Goal: Check status: Check status

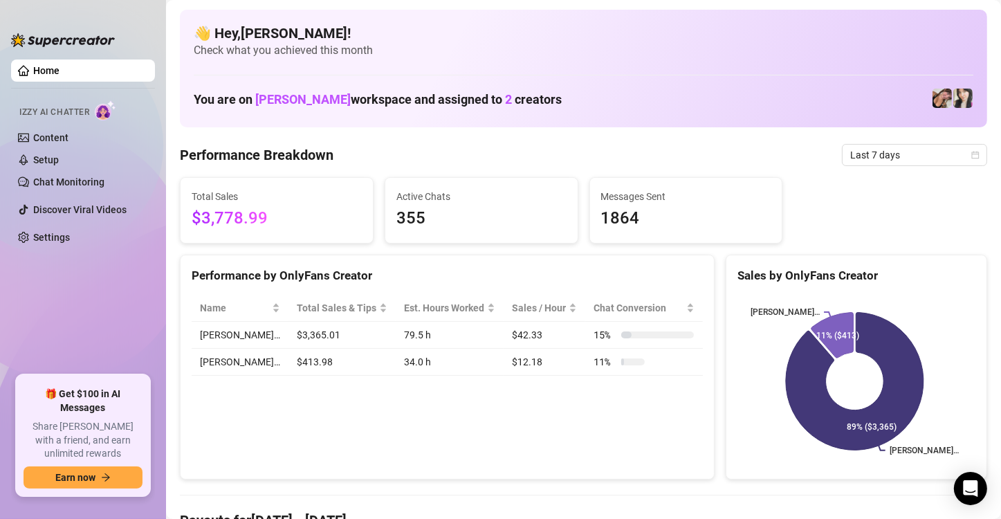
click at [157, 299] on aside "Home Izzy AI Chatter Content Setup Chat Monitoring Discover Viral Videos Settin…" at bounding box center [83, 259] width 166 height 519
click at [904, 149] on span "Last 7 days" at bounding box center [914, 155] width 129 height 21
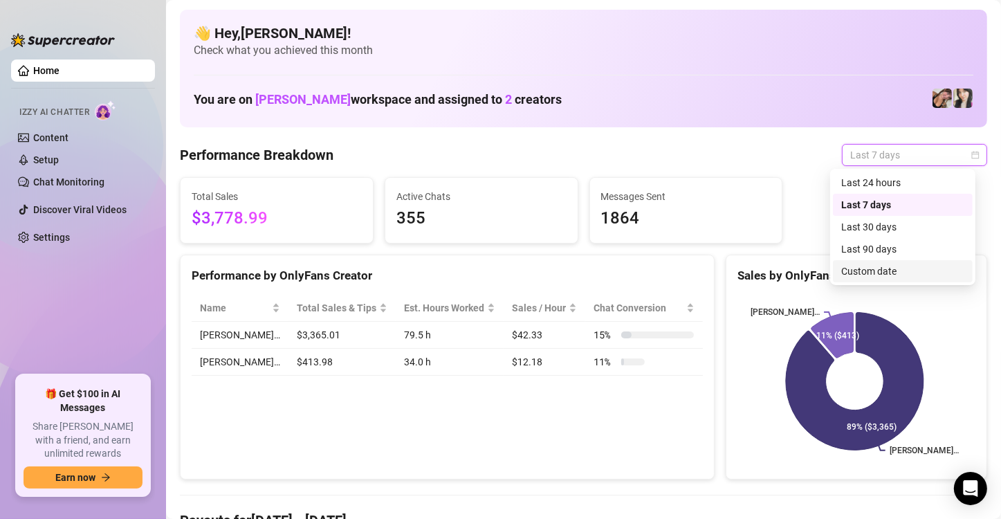
click at [848, 264] on div "Custom date" at bounding box center [902, 270] width 123 height 15
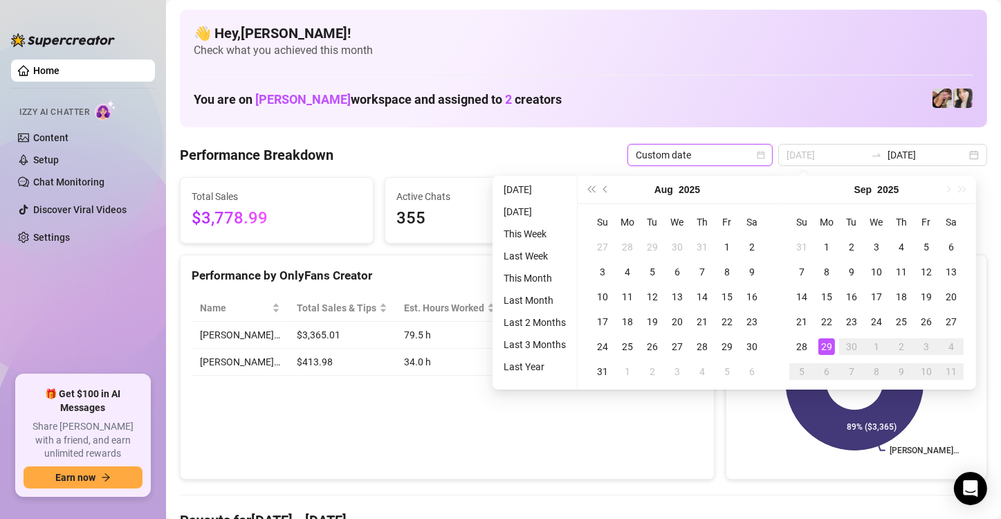
type input "2025-09-29"
click at [824, 347] on div "29" at bounding box center [826, 346] width 17 height 17
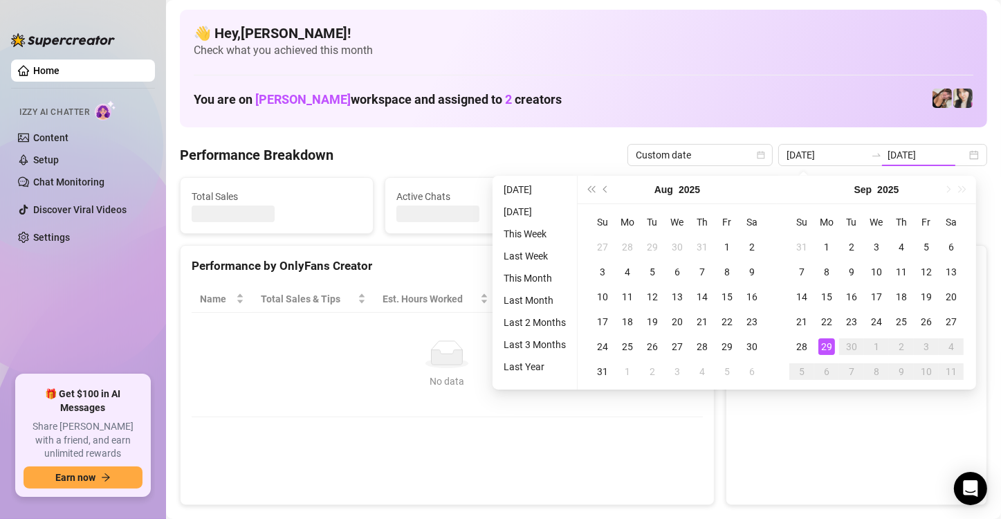
type input "2025-09-29"
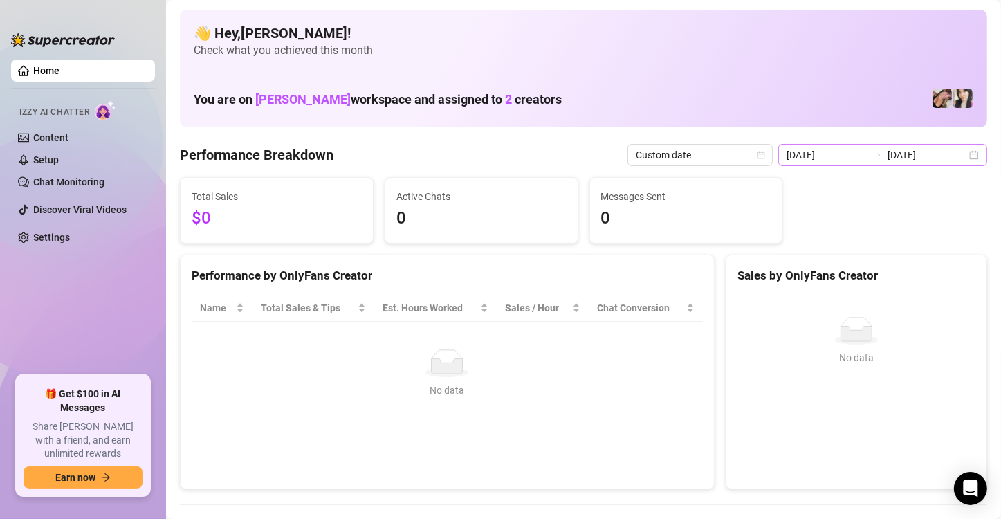
click at [954, 155] on div "2025-09-29 2025-09-29" at bounding box center [882, 155] width 209 height 22
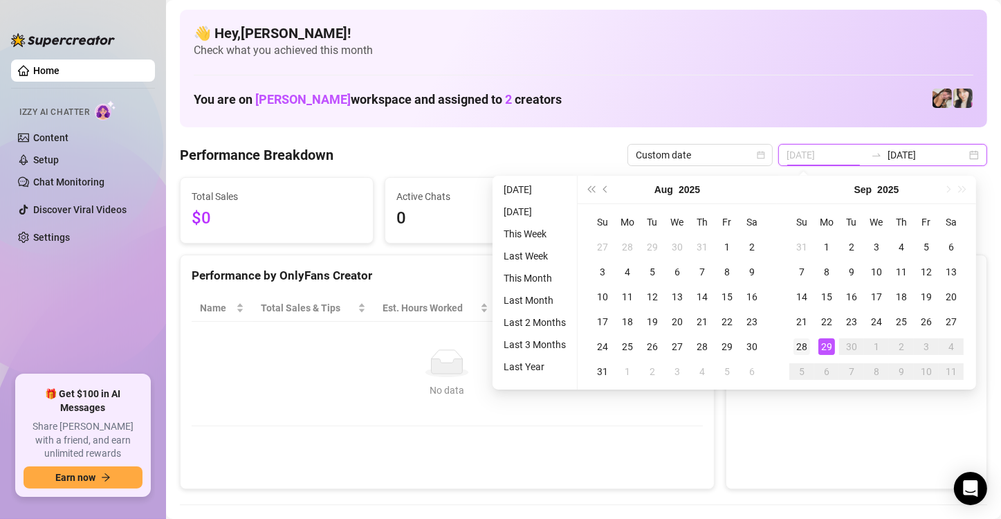
type input "2025-09-28"
click at [801, 348] on div "28" at bounding box center [801, 346] width 17 height 17
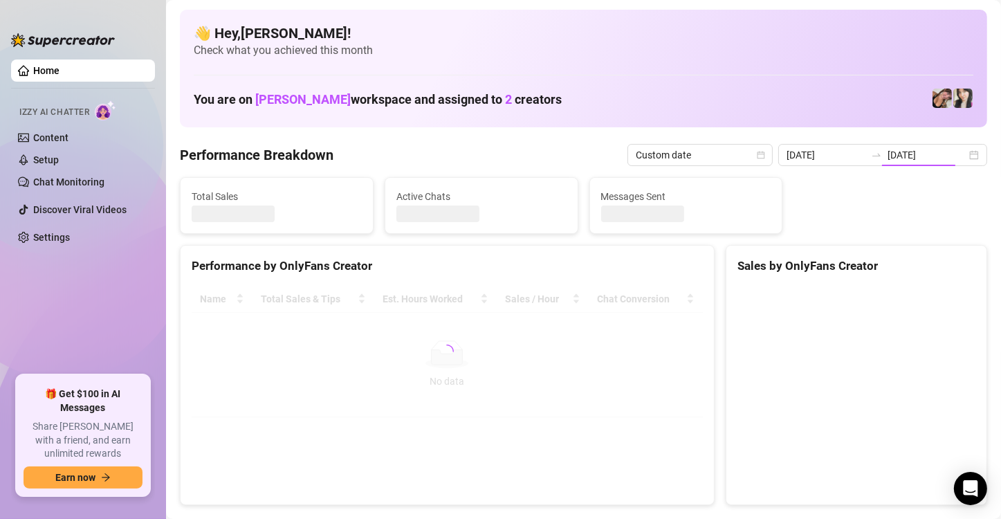
type input "2025-09-28"
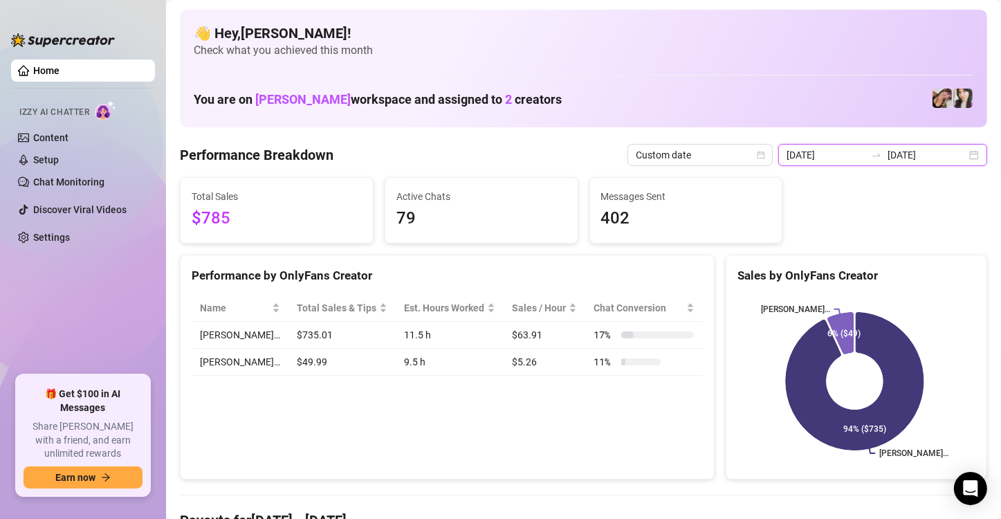
click at [942, 149] on input "2025-09-28" at bounding box center [926, 154] width 79 height 15
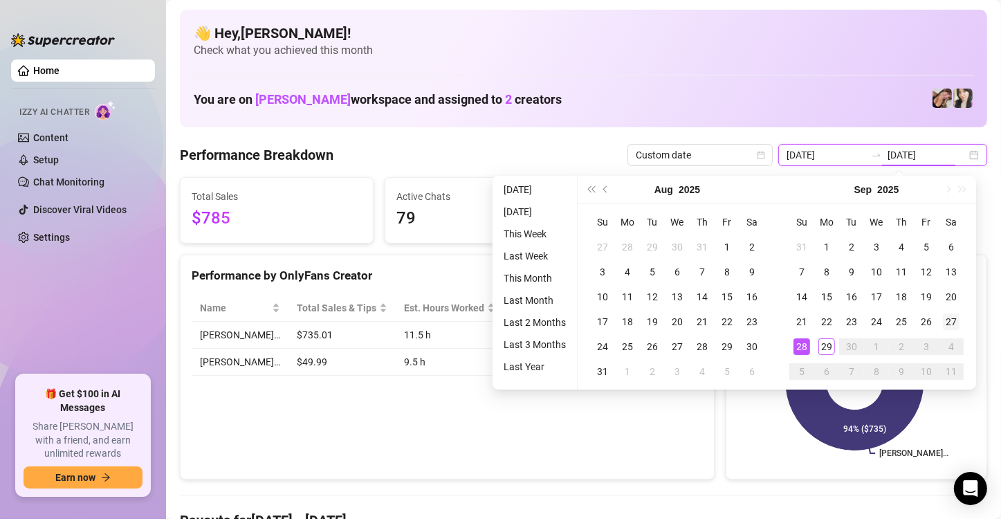
type input "2025-09-27"
click at [952, 315] on div "27" at bounding box center [950, 321] width 17 height 17
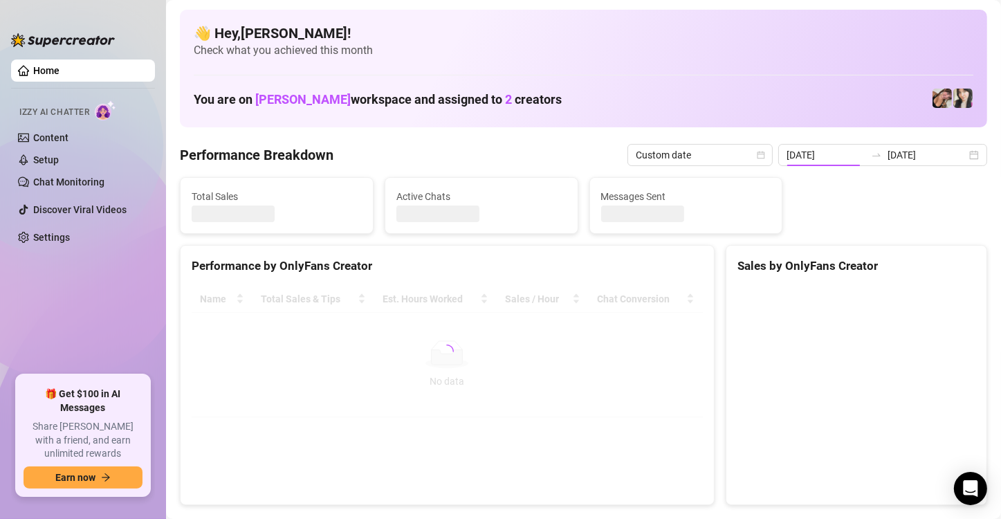
type input "2025-09-27"
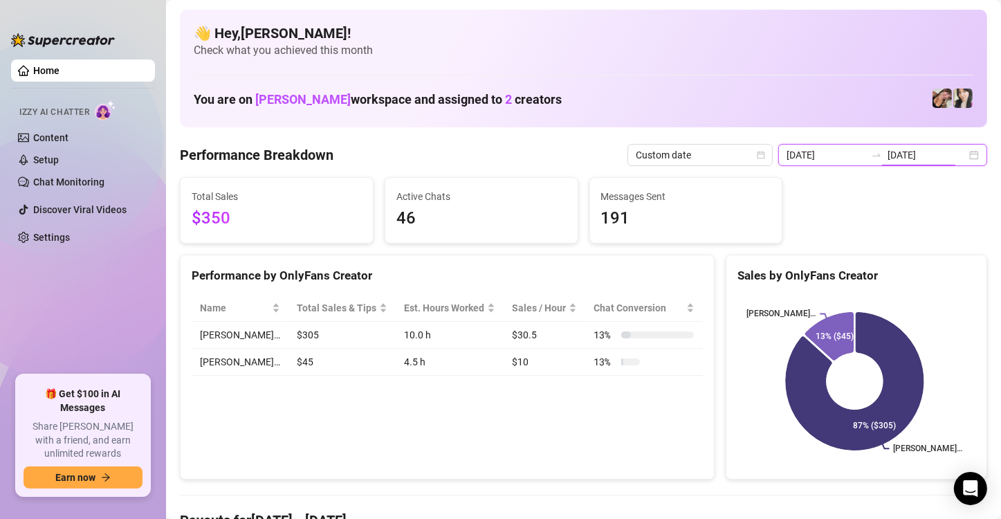
click at [912, 151] on input "2025-09-27" at bounding box center [926, 154] width 79 height 15
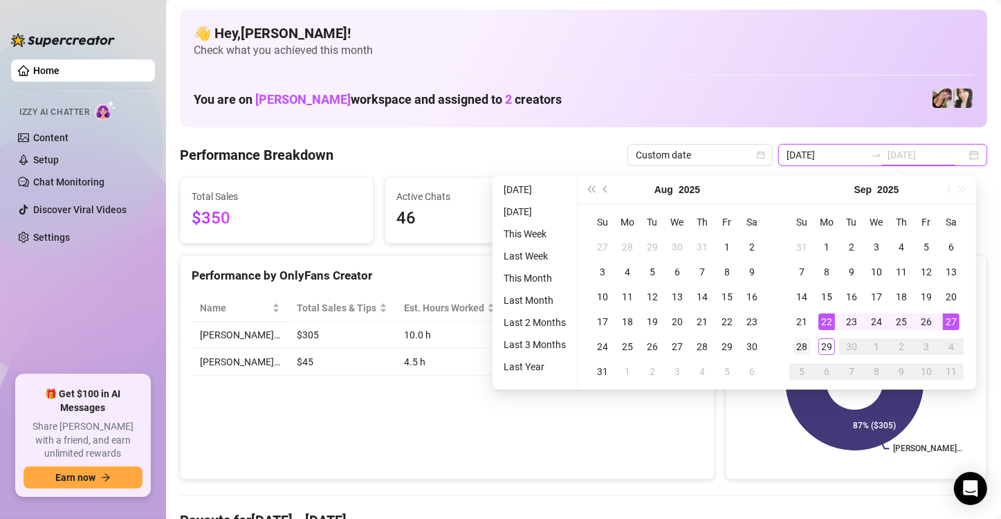
type input "2025-09-28"
click at [807, 344] on div "28" at bounding box center [801, 346] width 17 height 17
type input "2025-09-28"
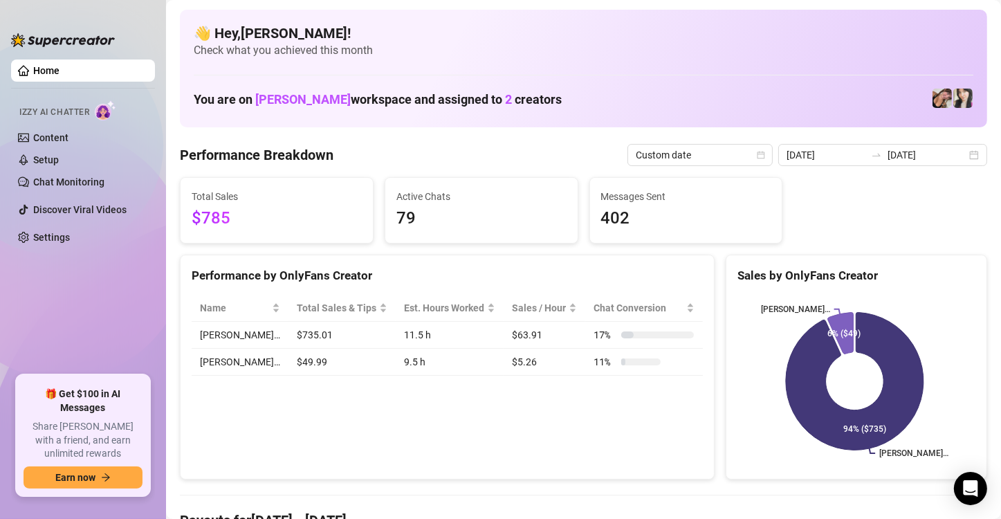
click at [242, 164] on Breakdown "Performance Breakdown" at bounding box center [256, 154] width 153 height 19
click at [929, 146] on div "2025-09-28 2025-09-28" at bounding box center [882, 155] width 209 height 22
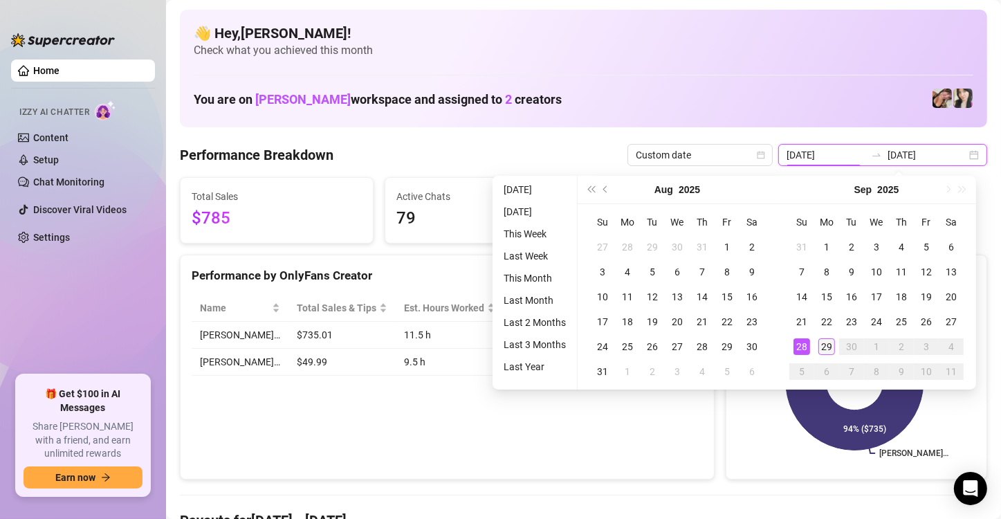
type input "2025-09-29"
click at [833, 351] on div "29" at bounding box center [826, 346] width 17 height 17
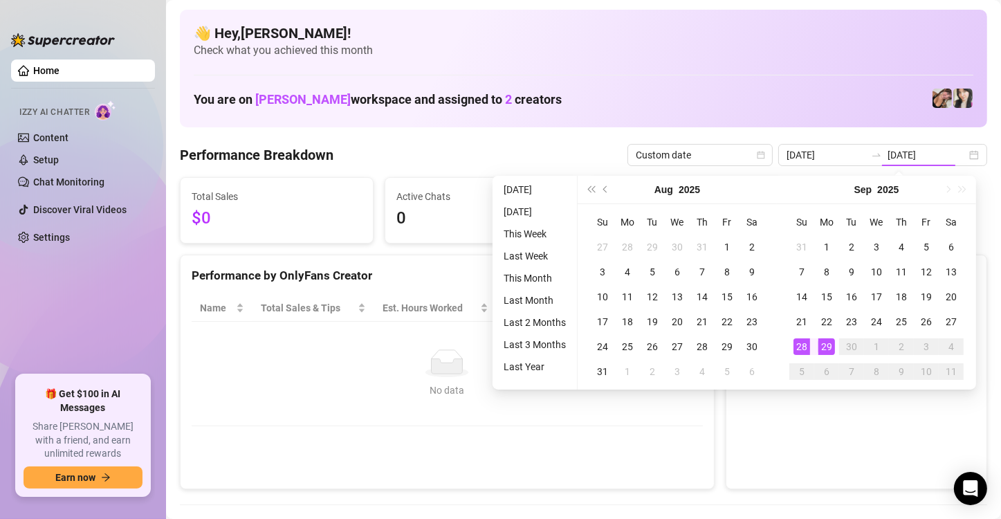
type input "2025-09-29"
